Goal: Transaction & Acquisition: Purchase product/service

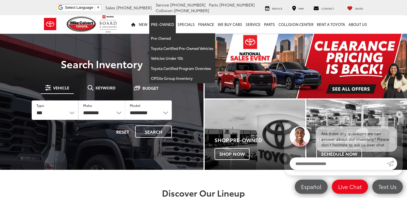
click at [164, 26] on link "Pre-Owned" at bounding box center [162, 24] width 27 height 18
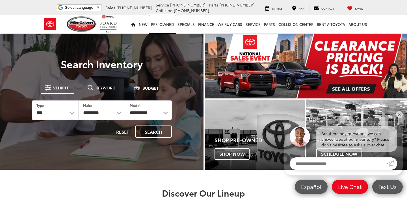
click at [164, 23] on link "Pre-Owned" at bounding box center [162, 24] width 27 height 18
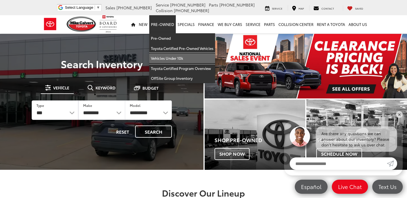
click at [165, 58] on link "Vehicles Under 10k" at bounding box center [182, 58] width 66 height 10
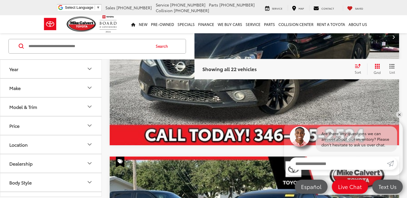
scroll to position [315, 0]
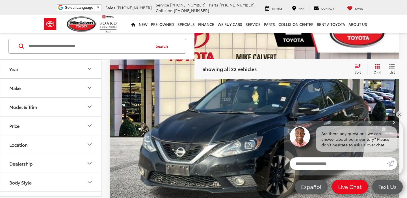
click at [135, 43] on input "Search by Make, Model, or Keyword" at bounding box center [89, 47] width 122 height 14
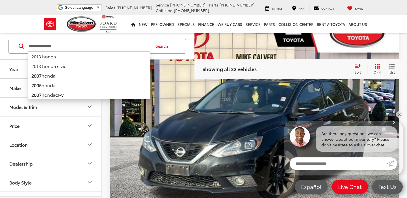
type input "**********"
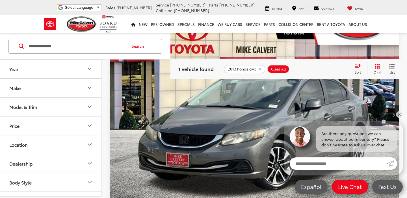
scroll to position [86, 0]
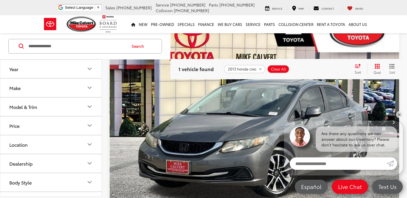
click at [232, 129] on img "2013 Honda Civic EX Navigation 0" at bounding box center [254, 123] width 290 height 218
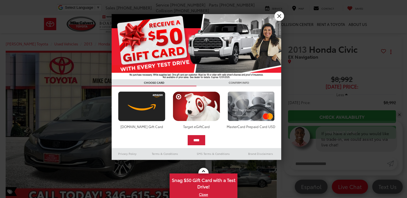
click at [277, 16] on link "X" at bounding box center [279, 16] width 10 height 10
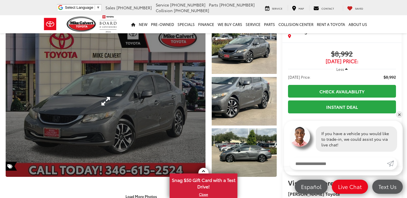
scroll to position [25, 0]
click at [140, 99] on link "Expand Photo 0" at bounding box center [106, 101] width 200 height 152
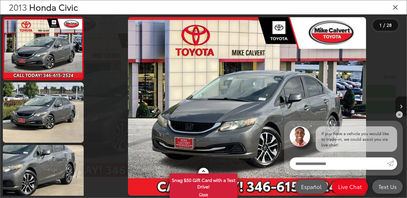
click at [401, 104] on button "Next image" at bounding box center [400, 107] width 11 height 20
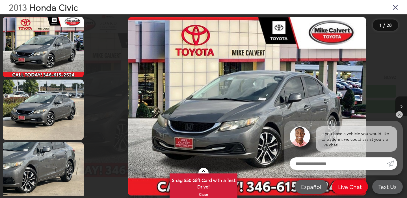
scroll to position [21, 0]
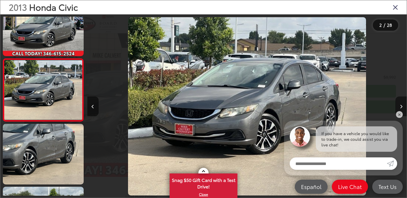
click at [401, 104] on button "Next image" at bounding box center [400, 107] width 11 height 20
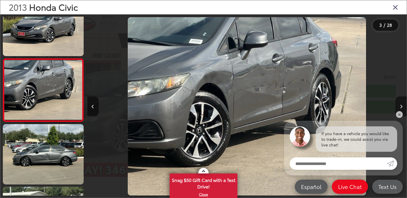
click at [401, 104] on button "Next image" at bounding box center [400, 107] width 11 height 20
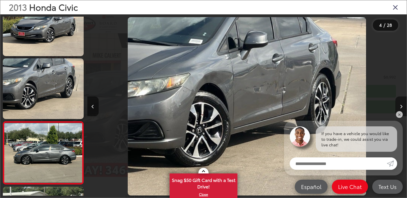
scroll to position [147, 0]
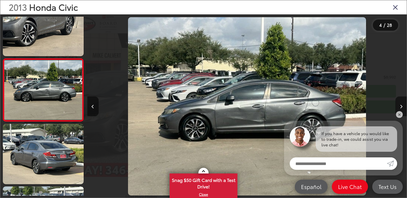
click at [401, 104] on button "Next image" at bounding box center [400, 107] width 11 height 20
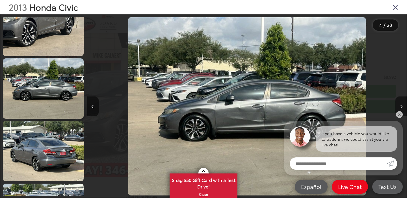
scroll to position [210, 0]
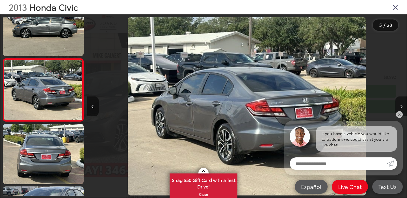
click at [401, 104] on button "Next image" at bounding box center [400, 107] width 11 height 20
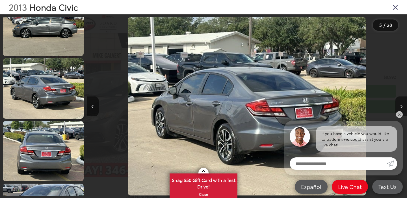
scroll to position [272, 0]
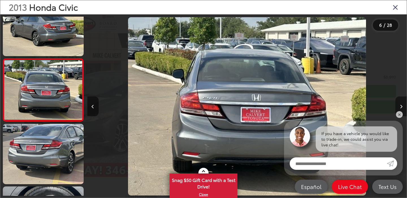
click at [401, 104] on button "Next image" at bounding box center [400, 107] width 11 height 20
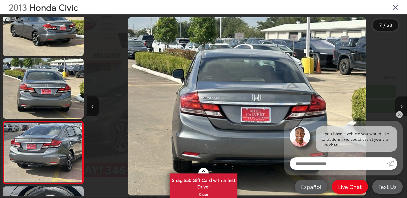
scroll to position [335, 0]
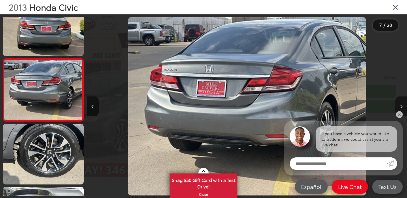
click at [401, 104] on button "Next image" at bounding box center [400, 107] width 11 height 20
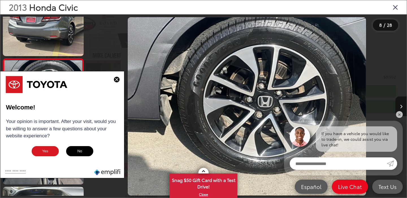
click at [397, 6] on icon "Close gallery" at bounding box center [396, 6] width 6 height 7
